Goal: Information Seeking & Learning: Learn about a topic

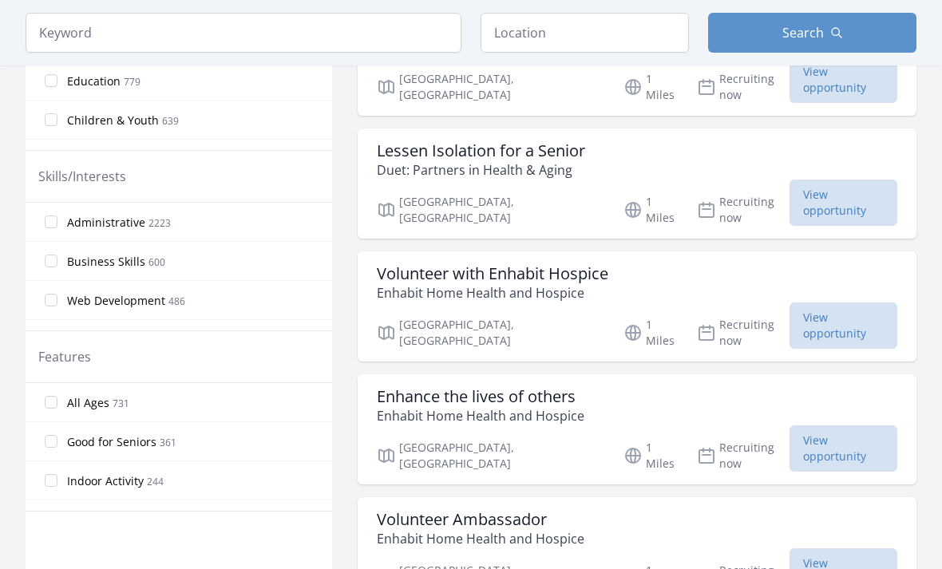
scroll to position [599, 0]
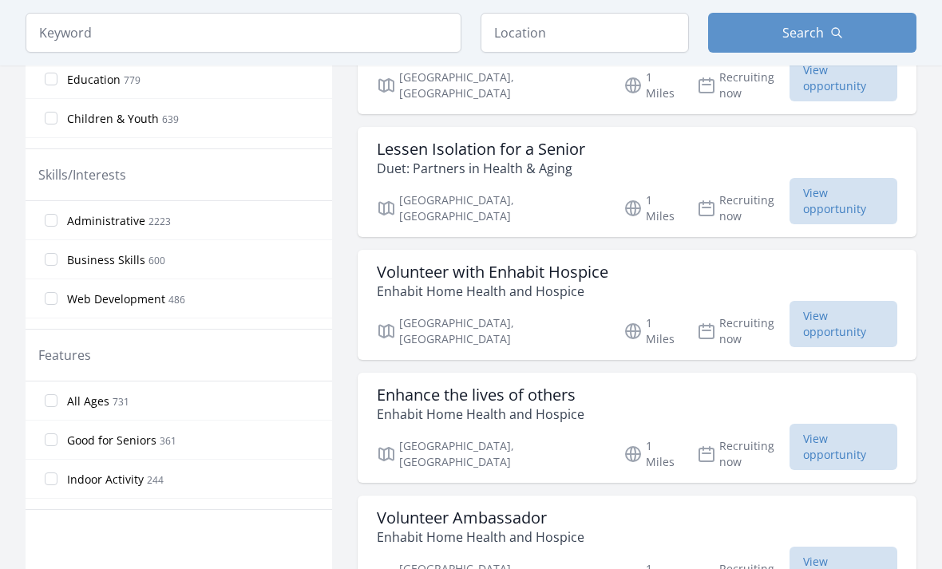
click at [807, 301] on span "View opportunity" at bounding box center [844, 324] width 108 height 46
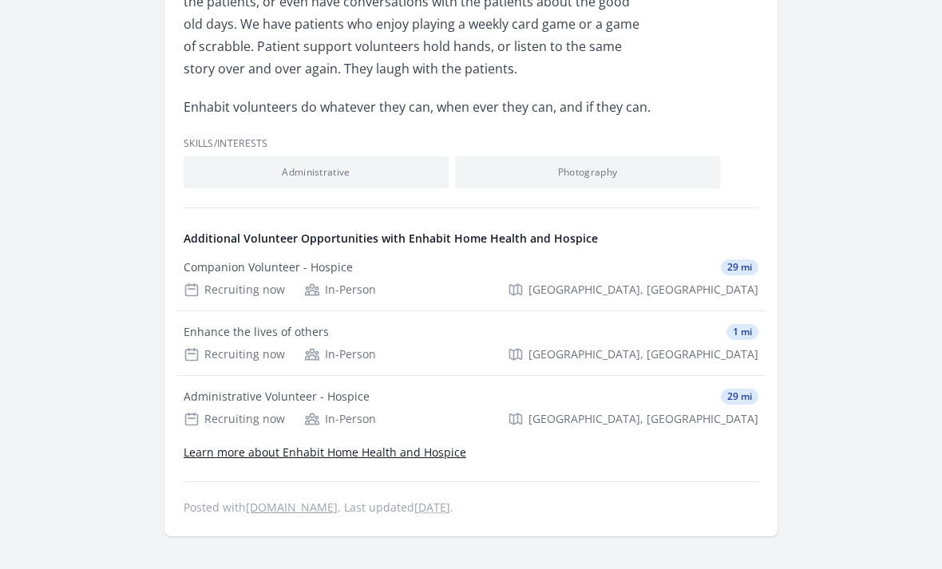
scroll to position [719, 0]
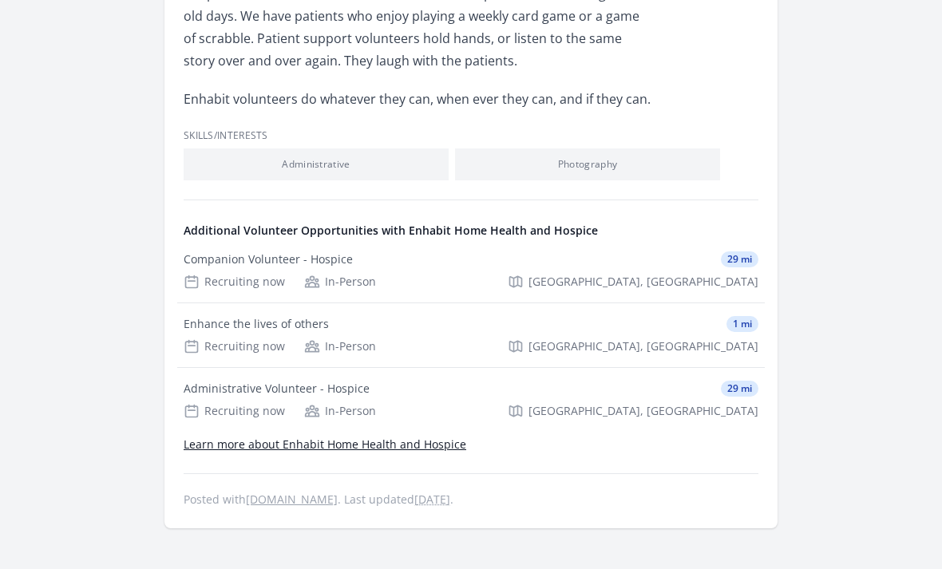
click at [657, 336] on div "Enhance the lives of others 1 mi Recruiting now In-Person Glendale, AZ" at bounding box center [471, 336] width 588 height 64
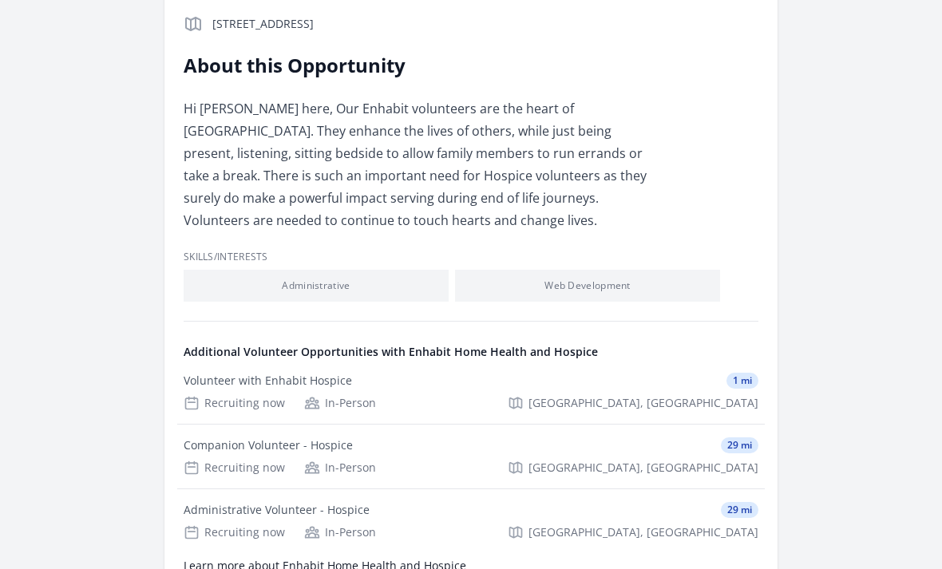
scroll to position [394, 0]
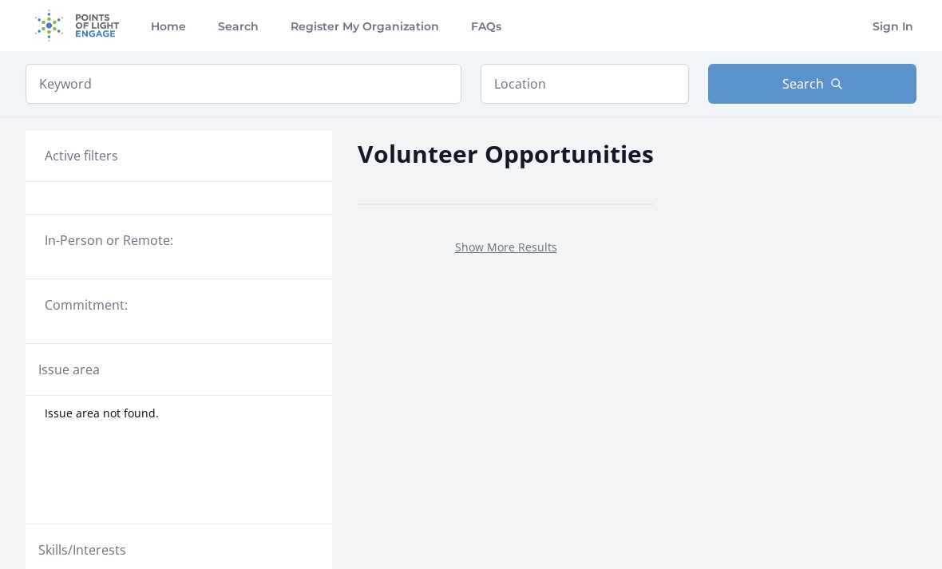
scroll to position [592, 0]
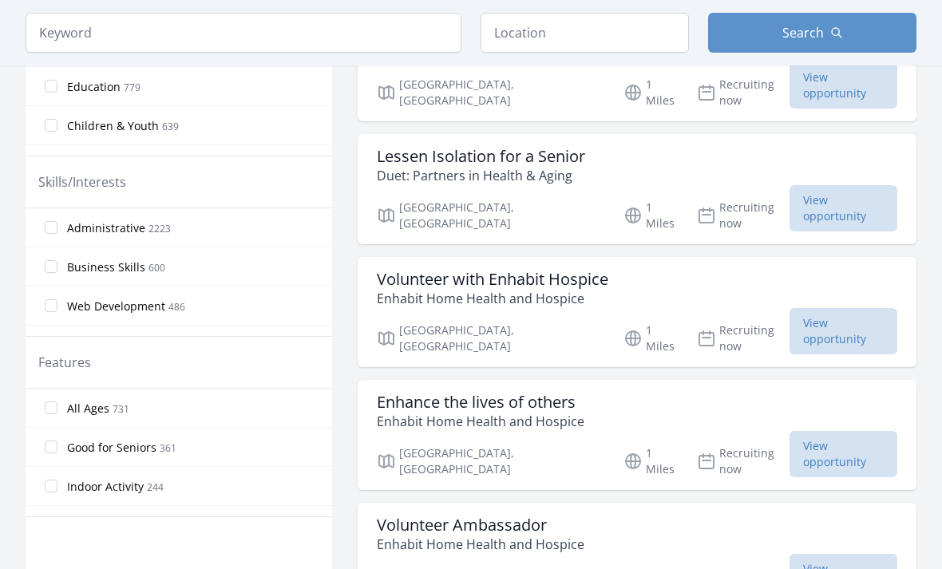
click at [48, 123] on input "Children & Youth 639" at bounding box center [51, 125] width 13 height 13
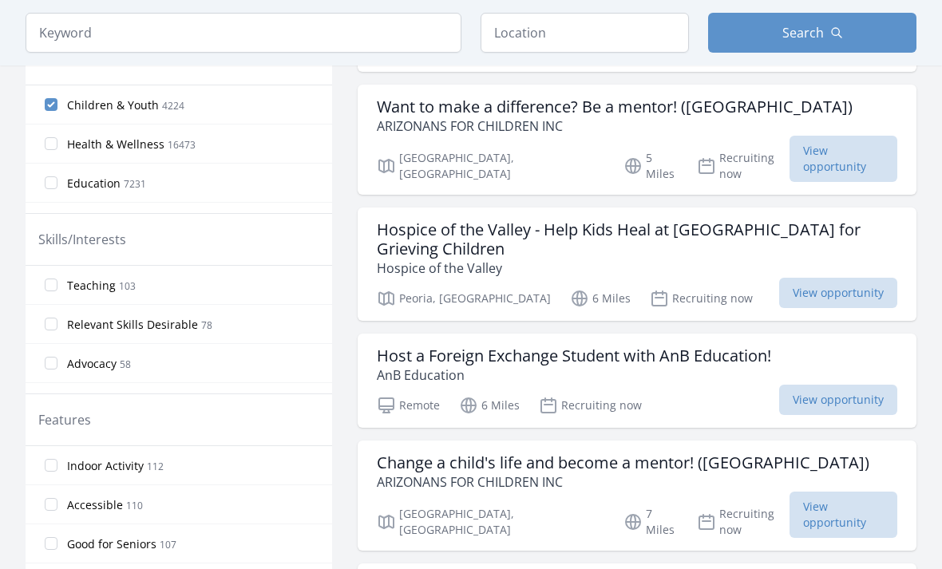
scroll to position [481, 0]
